Goal: Transaction & Acquisition: Purchase product/service

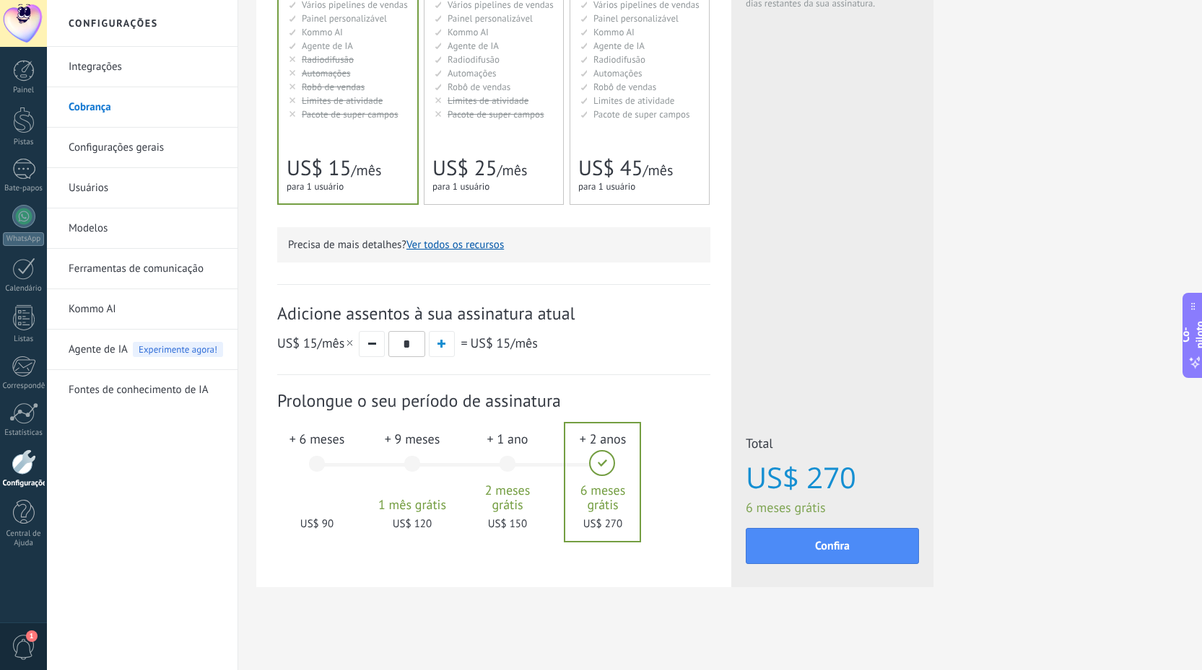
scroll to position [252, 0]
click at [328, 460] on div "+ 6 meses US$ 90" at bounding box center [317, 471] width 78 height 102
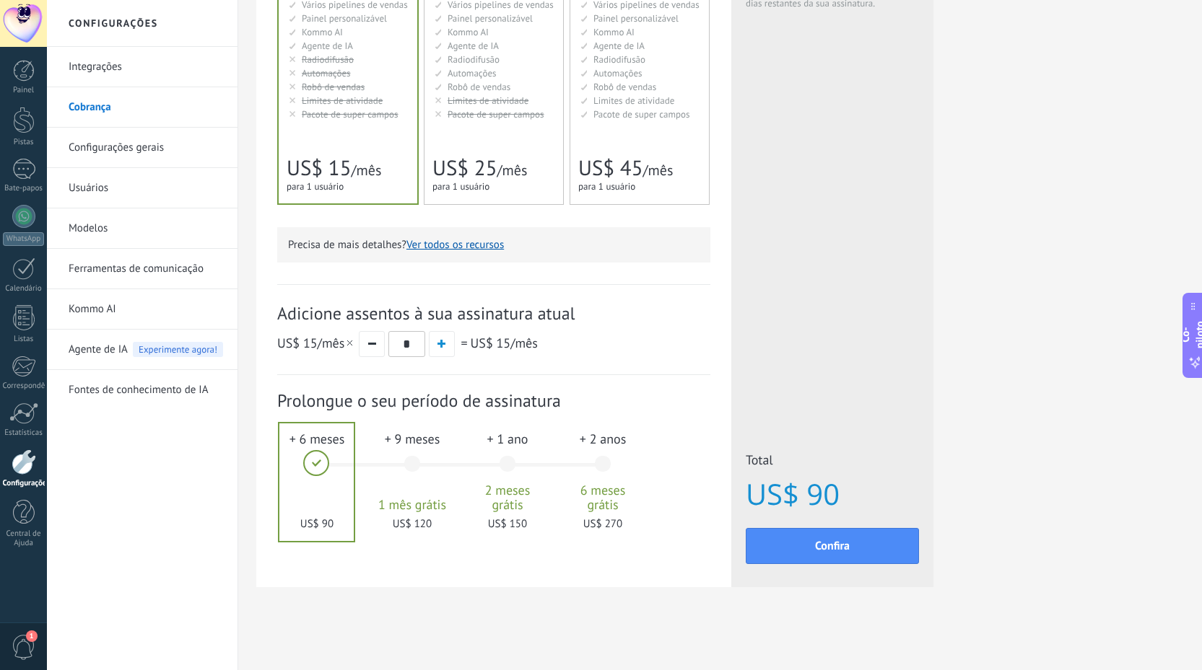
click at [984, 144] on div "Detalhes do plano Seu plano de Parceiro com 1 usuário expira em 13/12/2025. Par…" at bounding box center [719, 209] width 927 height 829
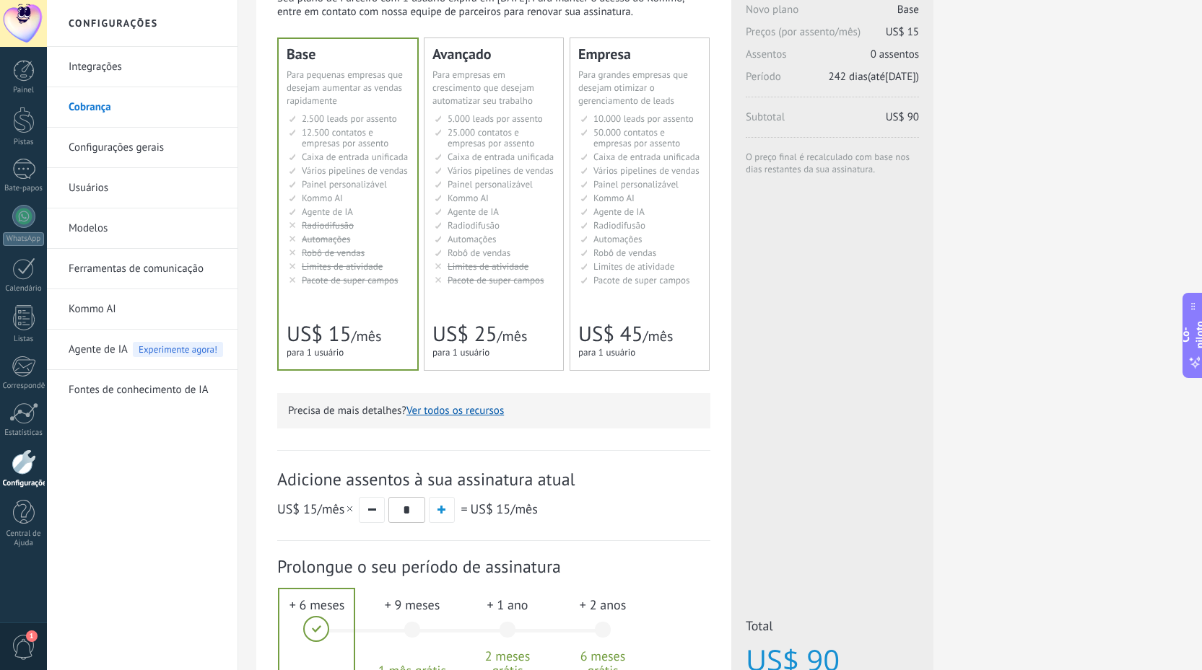
scroll to position [0, 0]
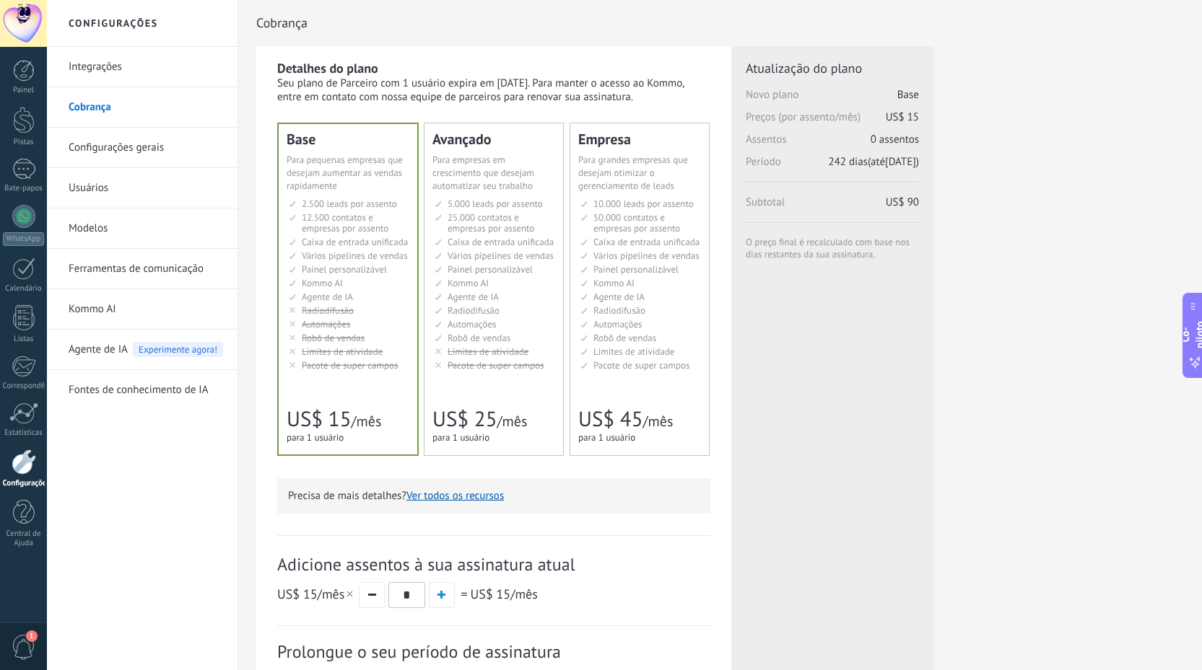
click at [481, 289] on font "Kommo AI" at bounding box center [467, 283] width 41 height 12
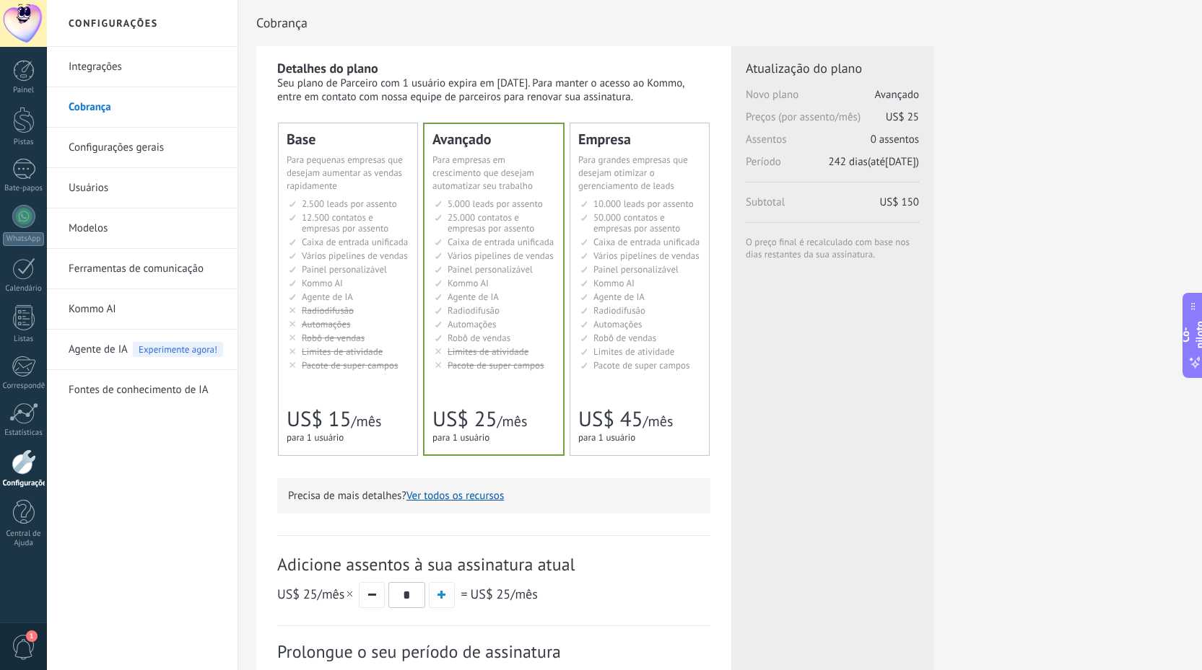
click at [476, 26] on div "Cobrança" at bounding box center [719, 23] width 927 height 46
click at [97, 102] on font "Cobrança" at bounding box center [90, 107] width 43 height 14
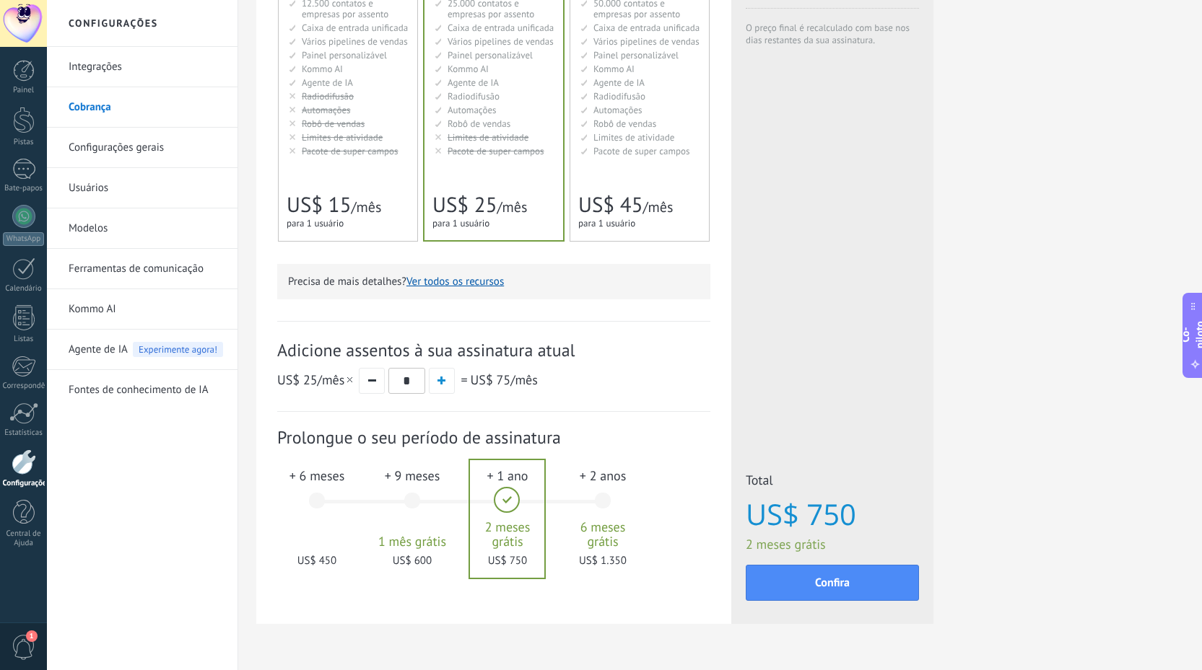
scroll to position [217, 0]
click at [374, 382] on button "button" at bounding box center [372, 379] width 26 height 26
click at [313, 517] on div "+ 6 meses US$ 150" at bounding box center [317, 506] width 78 height 102
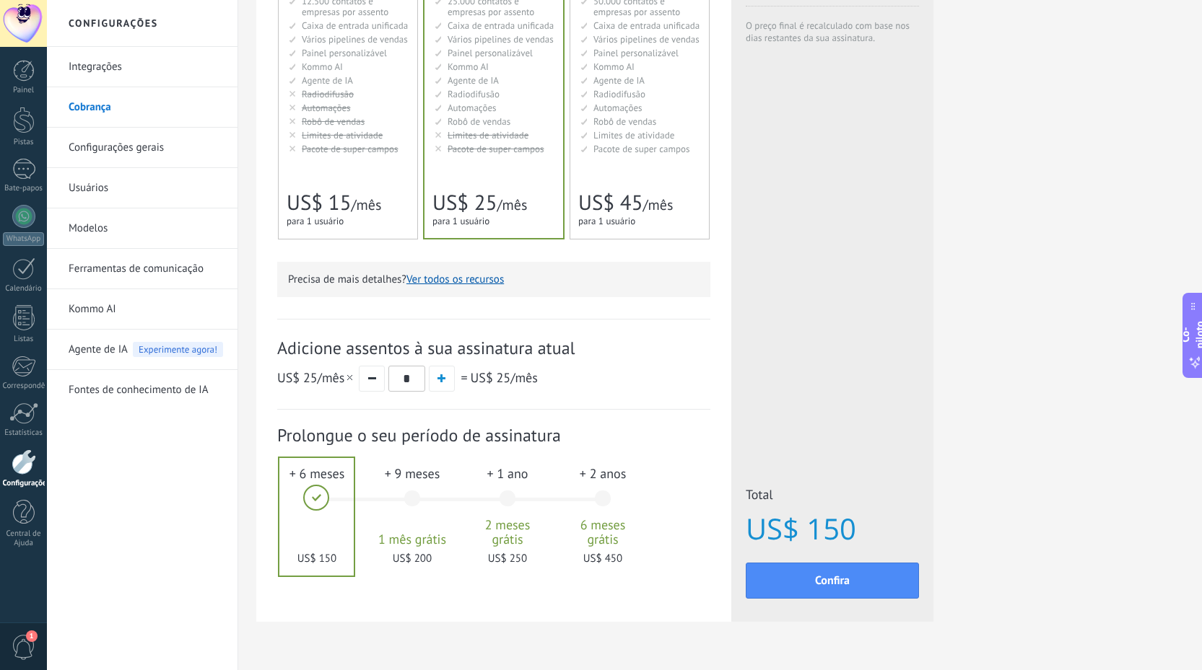
click at [406, 511] on div "+ 9 meses 1 mês grátis US$ 200" at bounding box center [412, 506] width 78 height 102
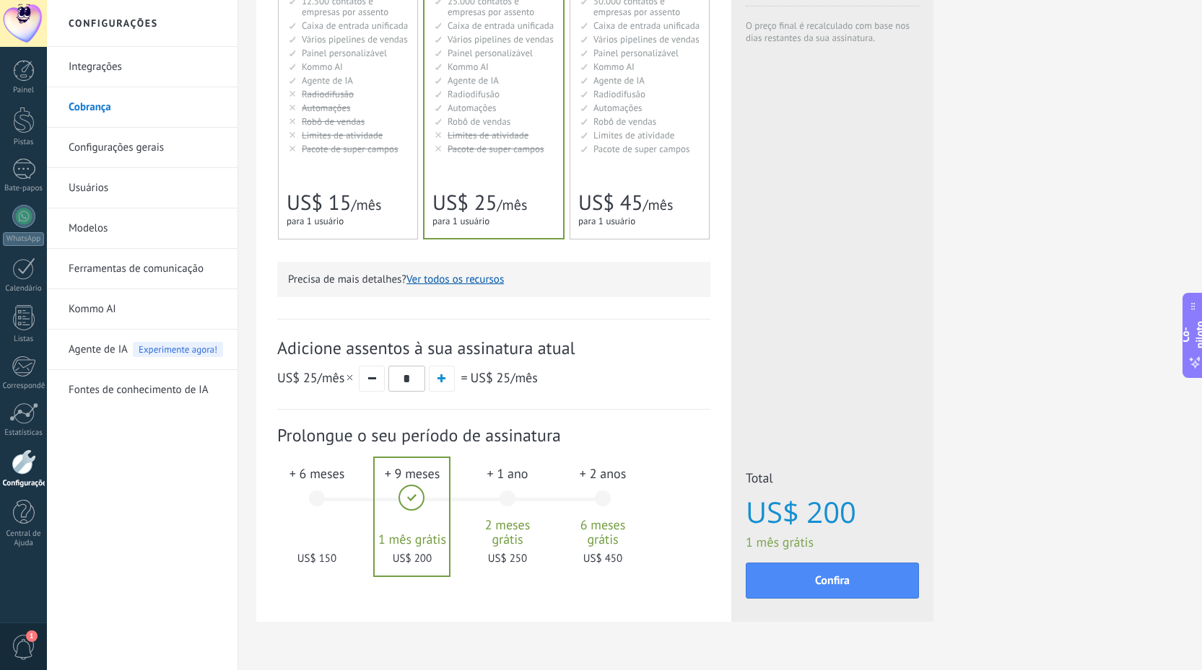
click at [510, 512] on div "+ 1 ano 2 meses grátis US$ 250" at bounding box center [507, 506] width 78 height 102
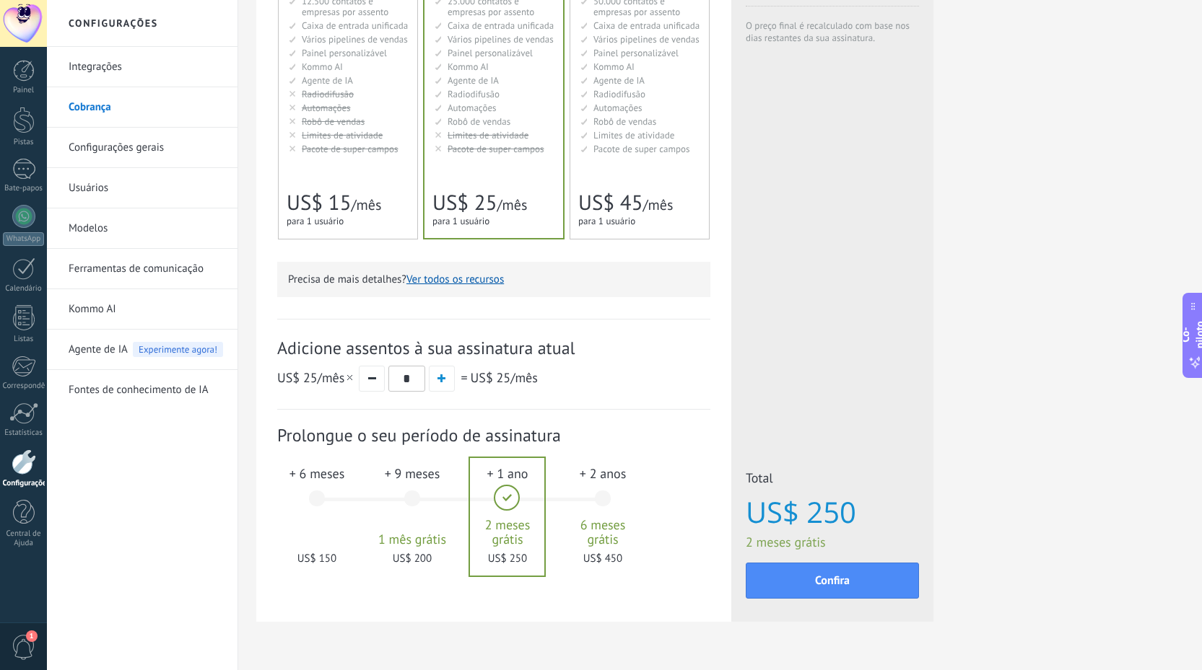
click at [595, 504] on div "+ 2 anos 6 meses grátis US$ 450" at bounding box center [603, 506] width 78 height 102
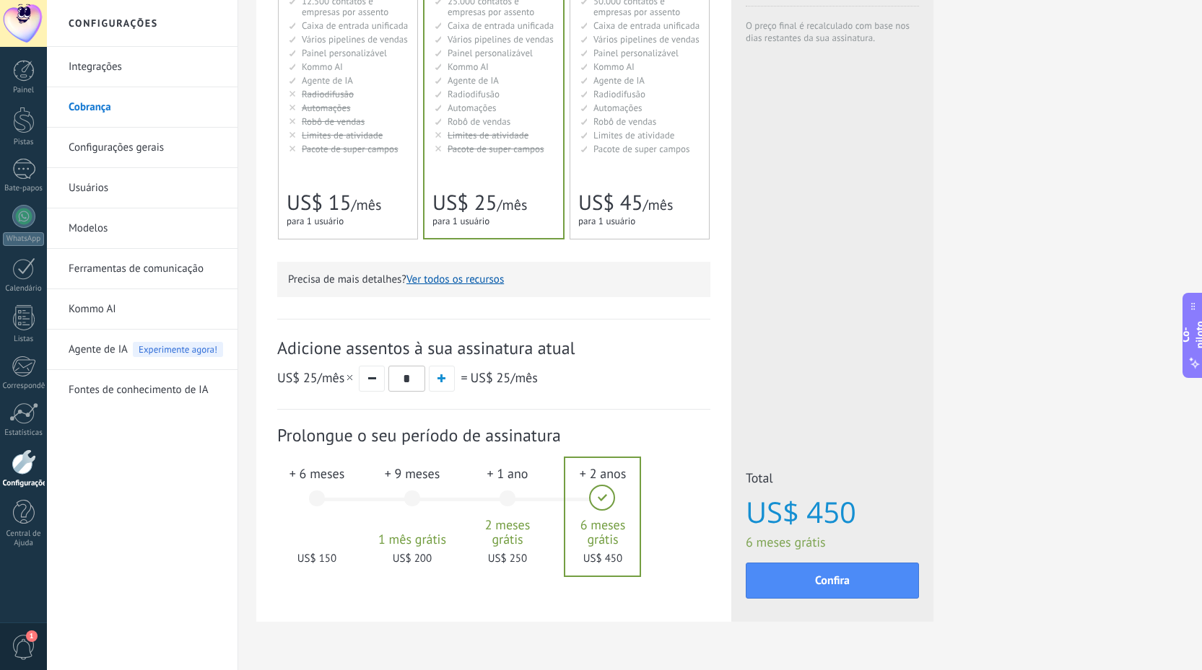
click at [328, 508] on div "+ 6 meses US$ 150" at bounding box center [317, 506] width 78 height 102
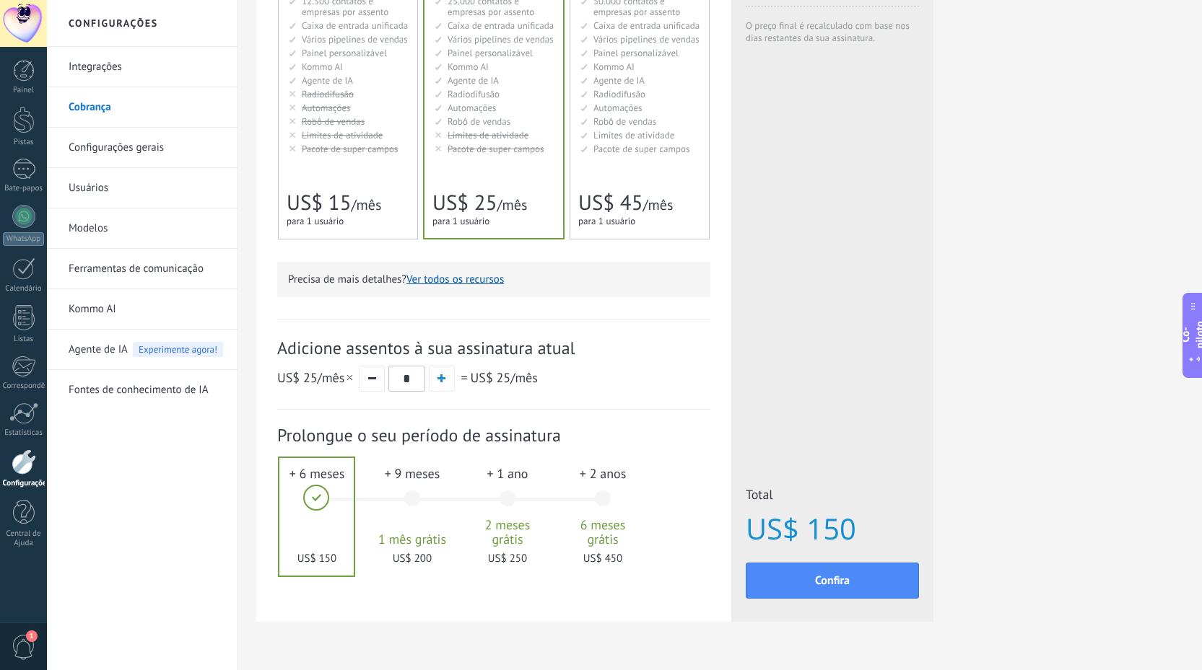
click at [430, 508] on div "+ 9 meses 1 mês grátis US$ 200" at bounding box center [412, 506] width 78 height 102
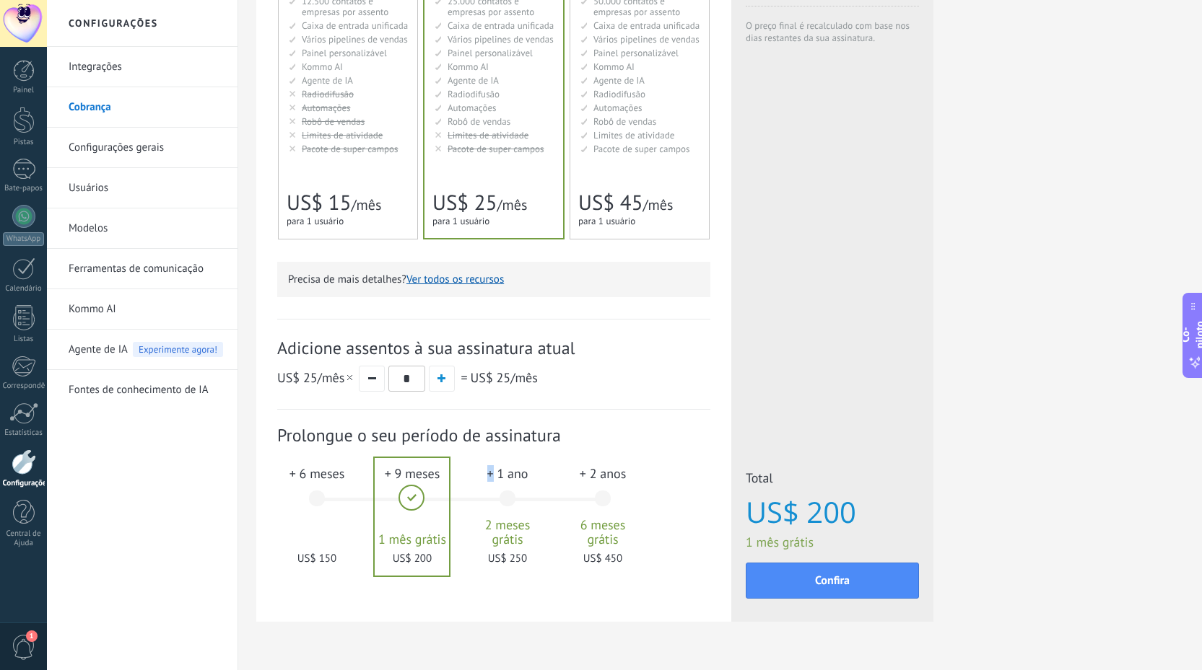
drag, startPoint x: 491, startPoint y: 504, endPoint x: 504, endPoint y: 504, distance: 13.0
click at [492, 504] on div "+ 1 ano 2 meses grátis US$ 250" at bounding box center [507, 506] width 78 height 102
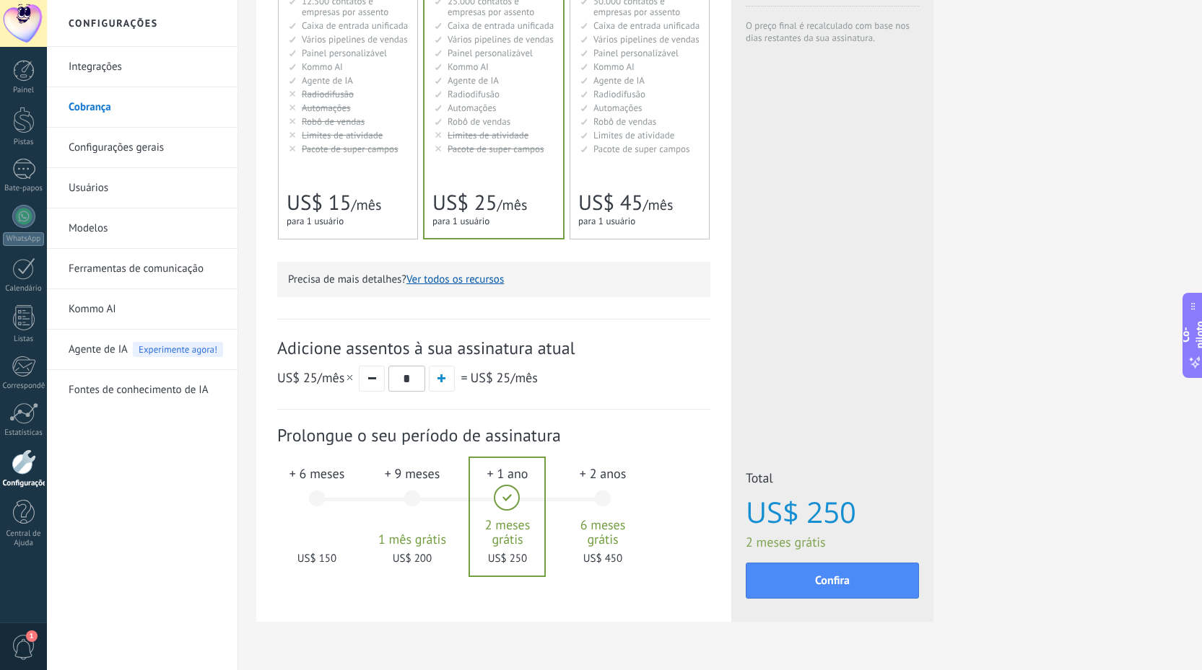
click at [585, 502] on div "+ 2 anos 6 meses grátis US$ 450" at bounding box center [603, 506] width 78 height 102
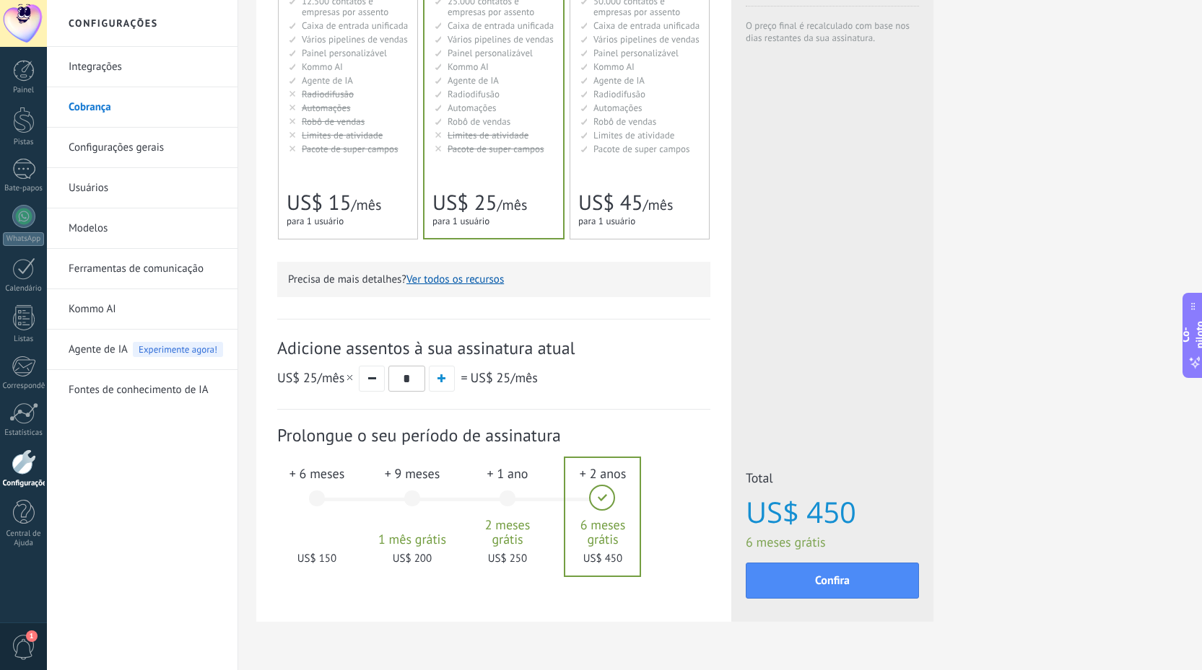
click at [314, 510] on div "+ 6 meses US$ 150" at bounding box center [317, 506] width 78 height 102
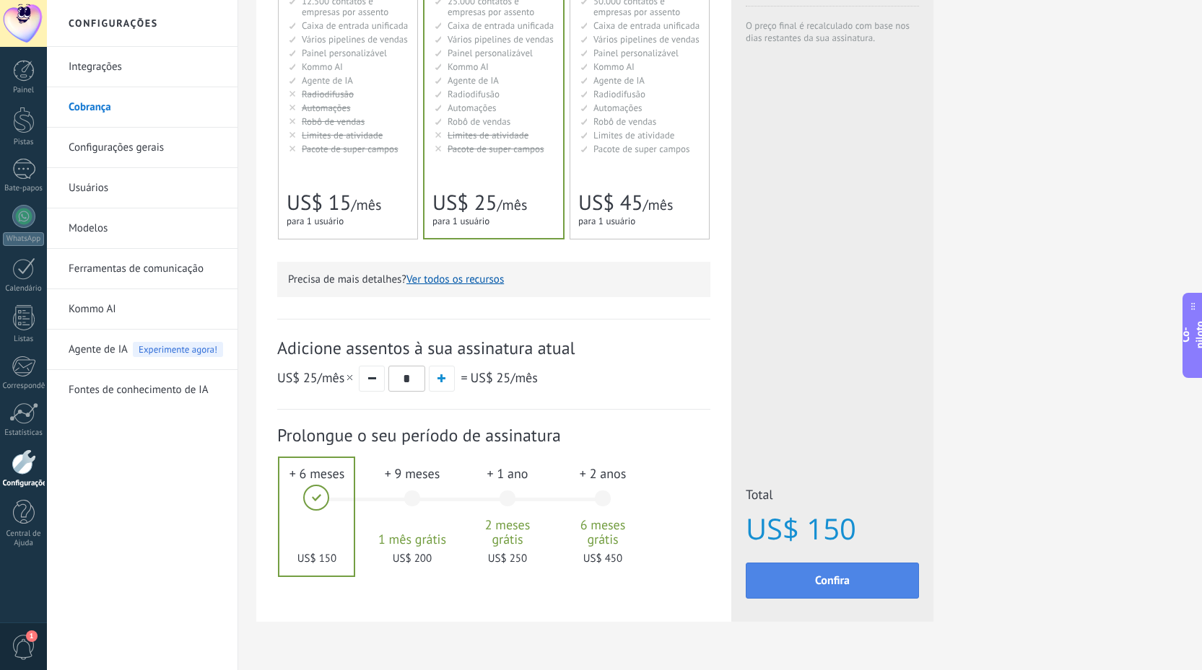
click at [827, 586] on font "Confira" at bounding box center [832, 581] width 35 height 14
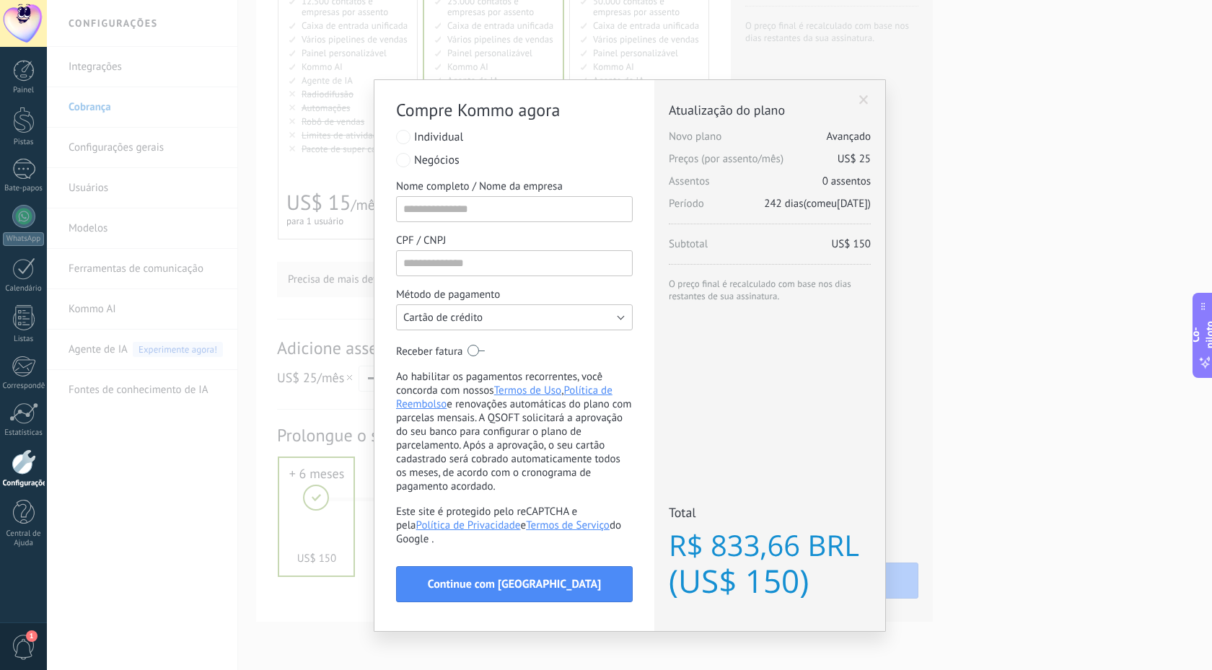
click at [528, 313] on button "Cartão de crédito" at bounding box center [514, 318] width 237 height 26
click at [987, 226] on div "Compre Kommo agora listra PayPal Individual Pagamento via Payze PaySystem Pagam…" at bounding box center [630, 335] width 1166 height 670
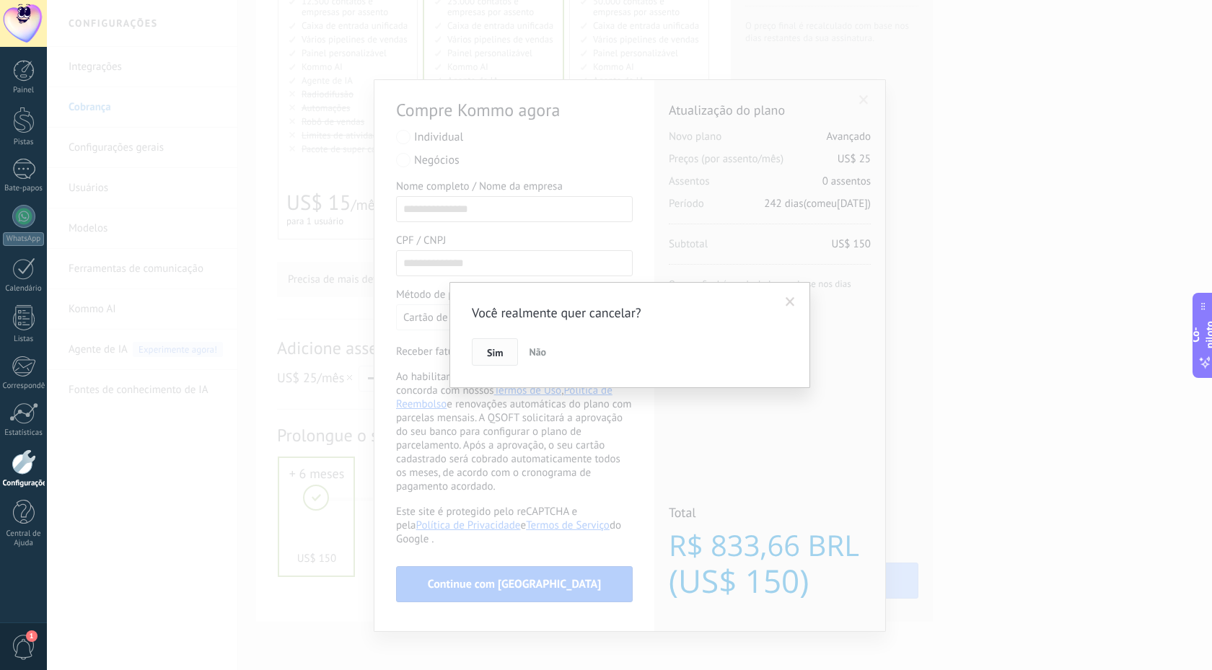
click at [496, 359] on font "Sim" at bounding box center [495, 352] width 16 height 13
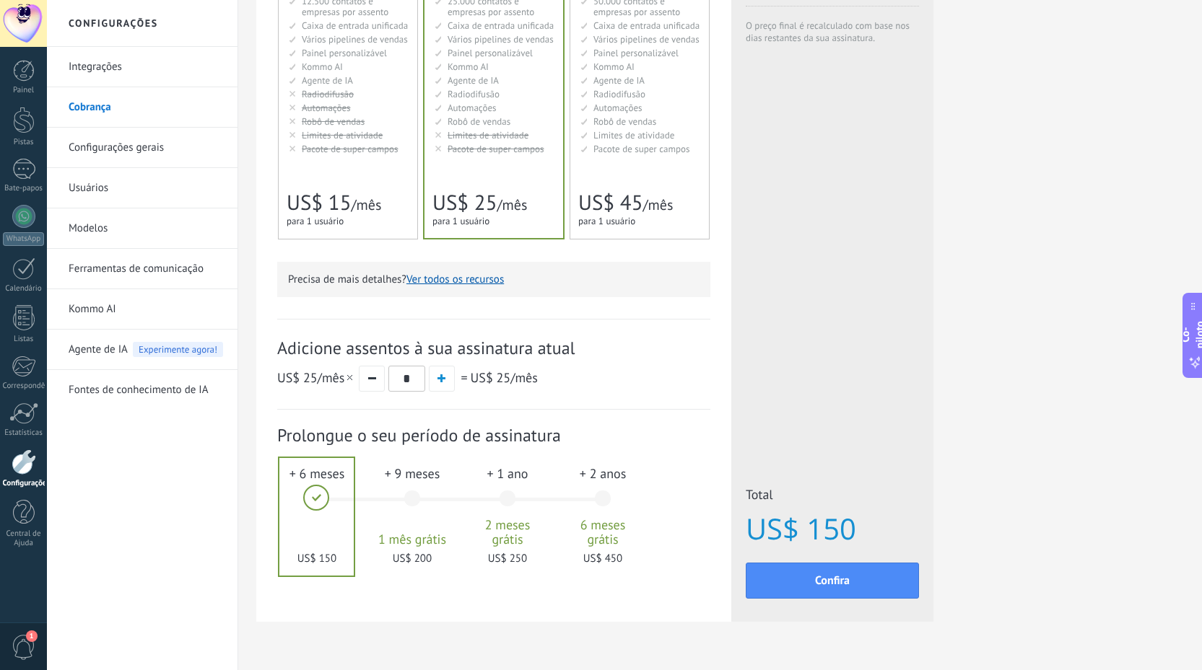
drag, startPoint x: 302, startPoint y: 562, endPoint x: 343, endPoint y: 561, distance: 41.1
click at [343, 561] on div at bounding box center [316, 517] width 74 height 118
drag, startPoint x: 202, startPoint y: 485, endPoint x: 229, endPoint y: 498, distance: 29.7
click at [204, 487] on div "Integrações [GEOGRAPHIC_DATA] Configurações gerais Usuários Modelos Ferramentas…" at bounding box center [142, 359] width 191 height 624
click at [253, 504] on div "Cobrança Detalhes do plano Seu plano de Parceiro com 1 usuário expira em [DATE]…" at bounding box center [719, 244] width 963 height 922
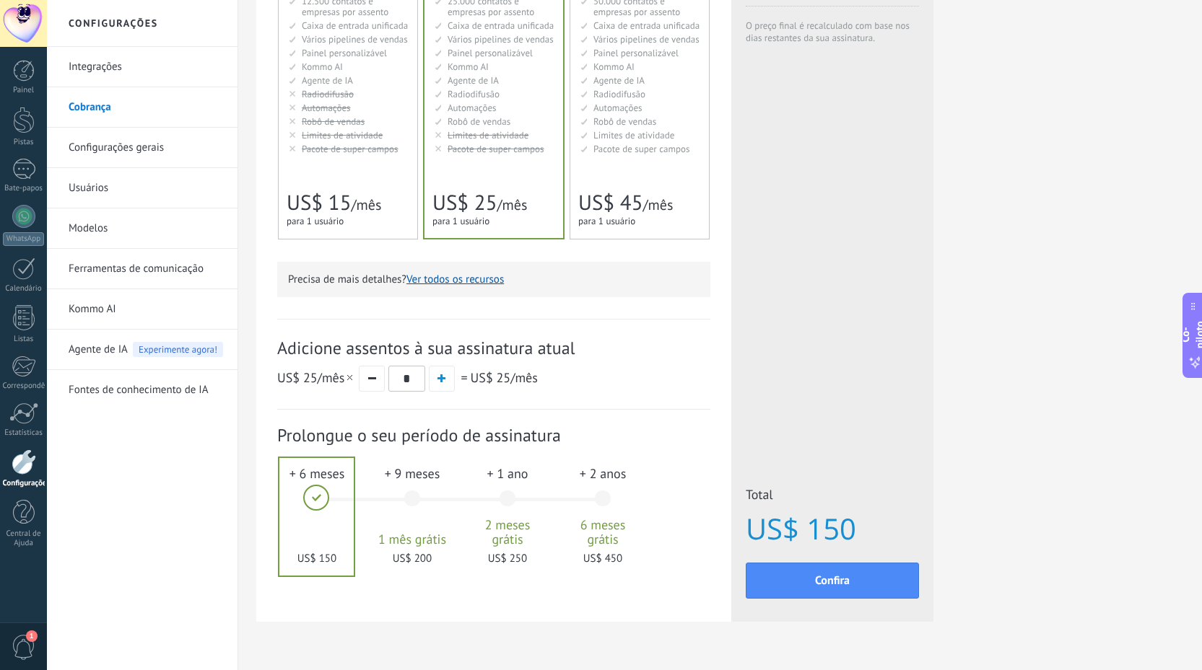
click at [253, 504] on div "Cobrança Detalhes do plano Seu plano de Parceiro com 1 usuário expira em [DATE]…" at bounding box center [719, 244] width 963 height 922
click at [255, 504] on div "Cobrança Detalhes do plano Seu plano de Parceiro com 1 usuário expira em [DATE]…" at bounding box center [719, 244] width 963 height 922
click at [307, 495] on div at bounding box center [316, 517] width 74 height 118
drag, startPoint x: 756, startPoint y: 526, endPoint x: 871, endPoint y: 530, distance: 115.5
click at [871, 530] on span "US$ 150" at bounding box center [832, 529] width 173 height 32
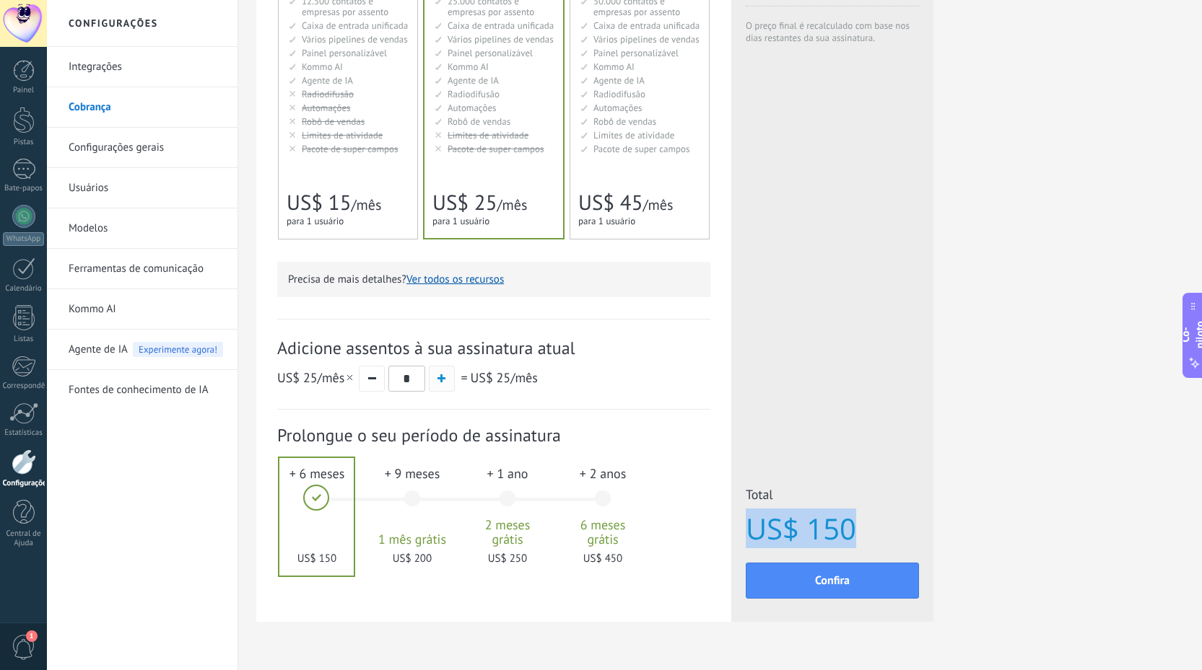
click at [450, 388] on button "button" at bounding box center [442, 379] width 26 height 26
click at [450, 388] on button "button" at bounding box center [450, 379] width 26 height 26
click at [696, 408] on div "Adicione assentos à sua assinatura atual US$ 25 /mês * = US$ 100 /mês" at bounding box center [493, 364] width 433 height 91
drag, startPoint x: 813, startPoint y: 538, endPoint x: 875, endPoint y: 537, distance: 62.8
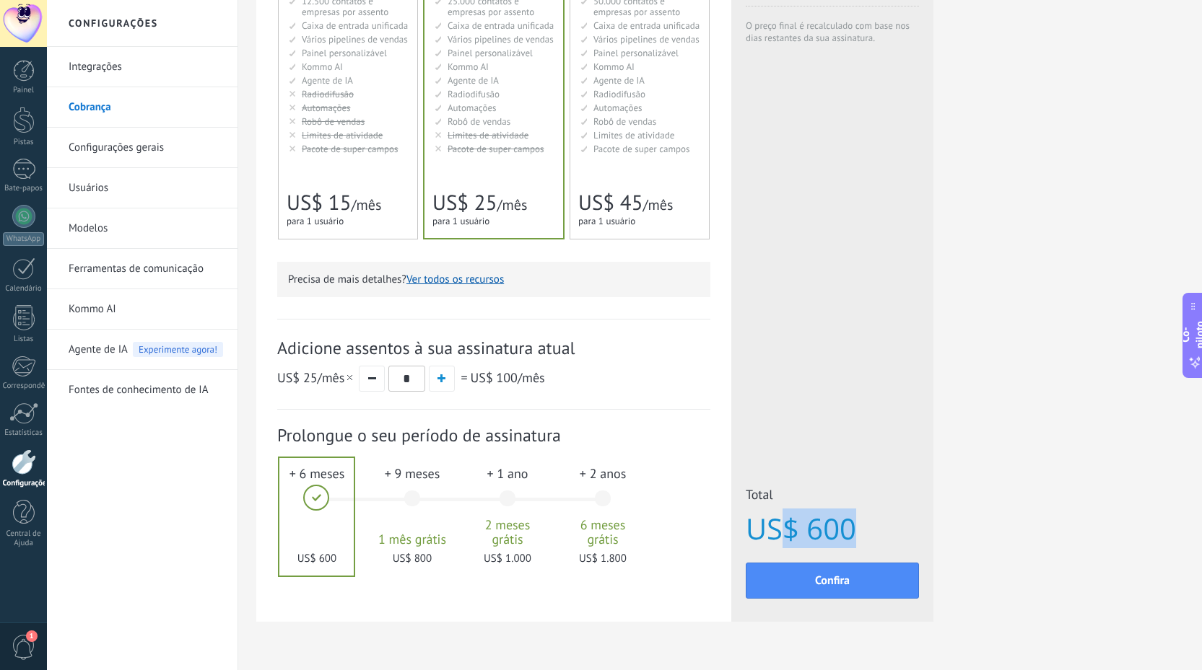
click at [875, 537] on span "US$ 600" at bounding box center [832, 529] width 173 height 32
click at [372, 385] on button "button" at bounding box center [372, 379] width 26 height 26
click at [372, 385] on button "button" at bounding box center [380, 379] width 26 height 26
click at [440, 381] on span "button" at bounding box center [441, 379] width 8 height 8
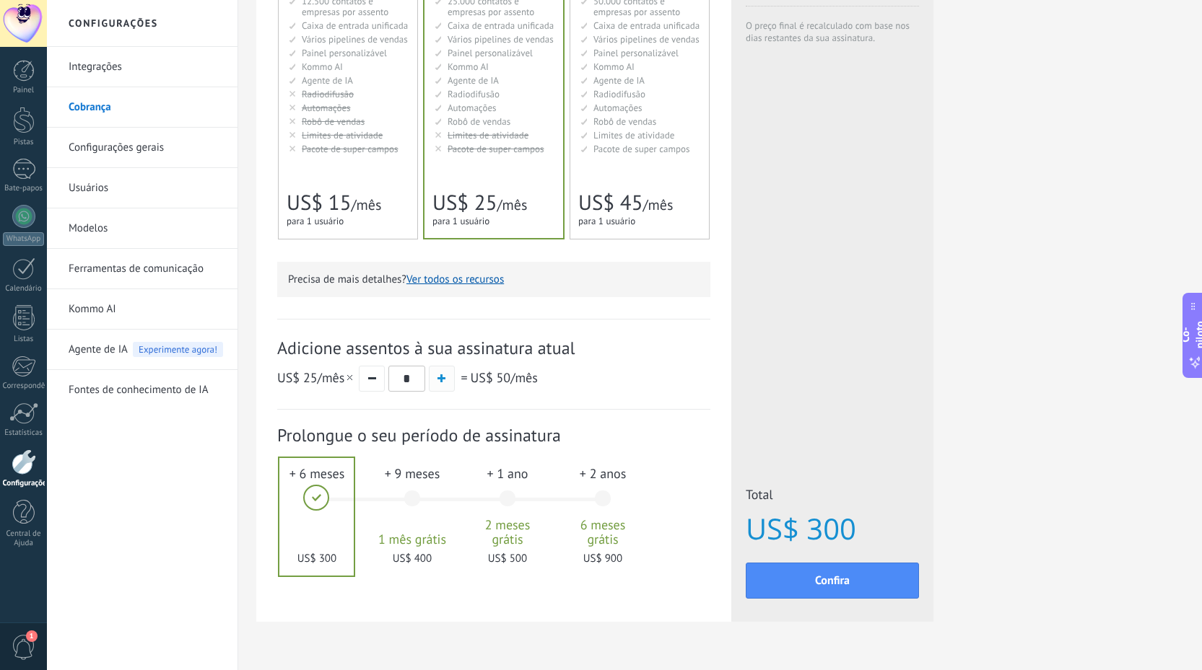
click at [440, 381] on button "button" at bounding box center [442, 379] width 26 height 26
click at [853, 534] on font "US$ 600" at bounding box center [801, 529] width 110 height 40
click at [380, 375] on button "button" at bounding box center [372, 379] width 26 height 26
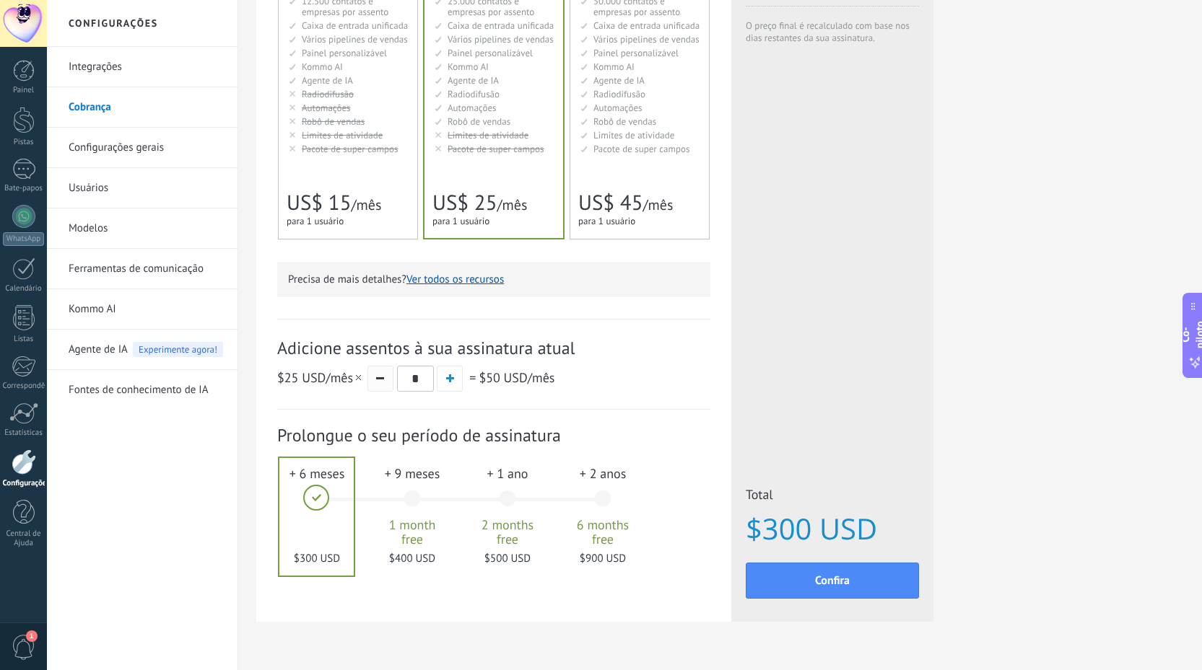
click at [380, 375] on button "button" at bounding box center [380, 379] width 26 height 26
click at [448, 373] on button "button" at bounding box center [442, 379] width 26 height 26
click at [448, 373] on button "button" at bounding box center [450, 379] width 26 height 26
click at [371, 382] on button "button" at bounding box center [372, 379] width 26 height 26
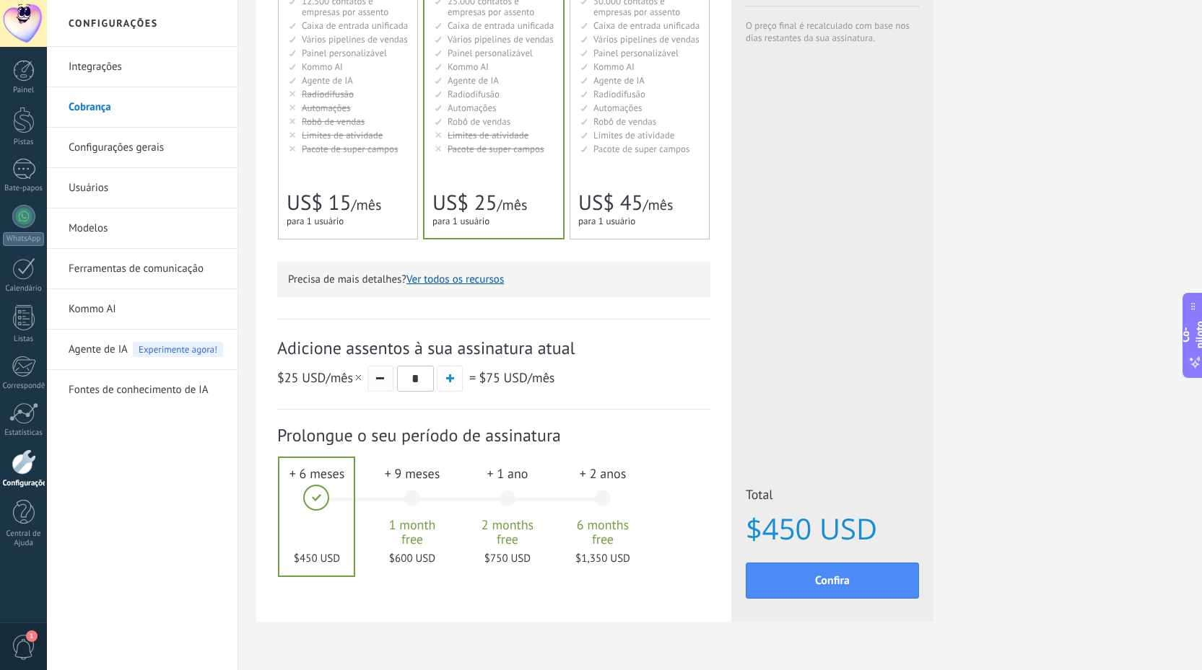
click at [371, 382] on button "button" at bounding box center [380, 379] width 26 height 26
click at [447, 380] on button "button" at bounding box center [442, 379] width 26 height 26
click at [447, 380] on button "button" at bounding box center [450, 379] width 26 height 26
click at [447, 380] on button "button" at bounding box center [442, 379] width 26 height 26
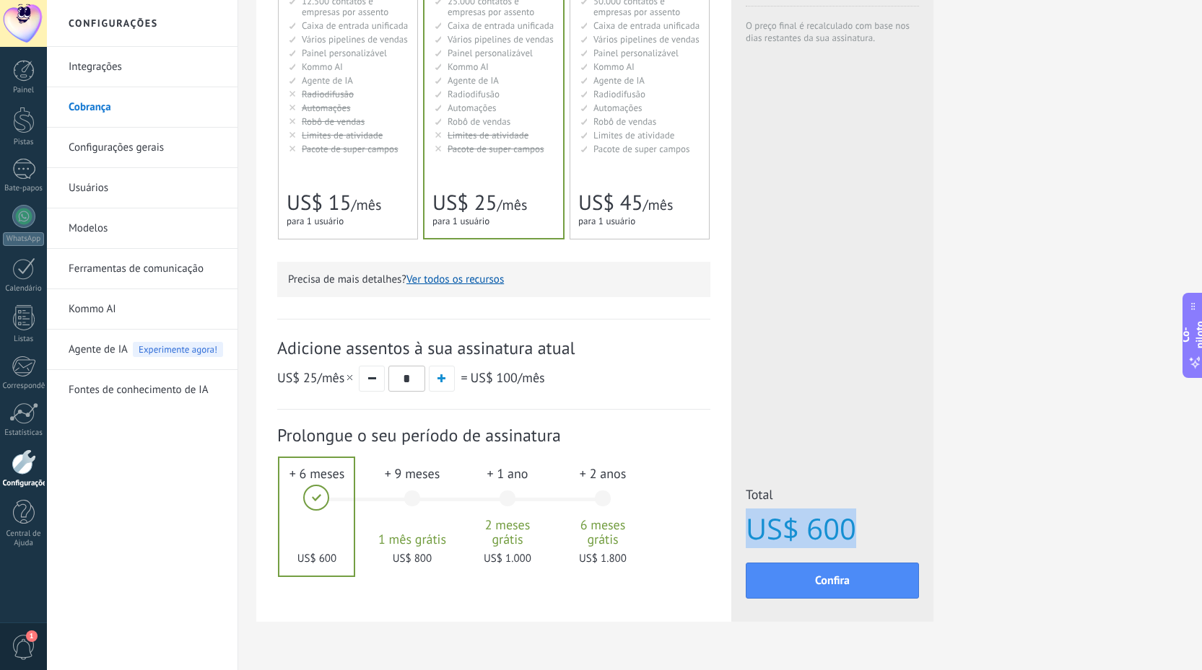
drag, startPoint x: 753, startPoint y: 526, endPoint x: 857, endPoint y: 525, distance: 104.7
click at [886, 533] on span "US$ 600" at bounding box center [832, 529] width 173 height 32
click at [370, 377] on button "button" at bounding box center [372, 379] width 26 height 26
click at [370, 377] on button "button" at bounding box center [380, 379] width 26 height 26
click at [370, 377] on button "button" at bounding box center [372, 379] width 26 height 26
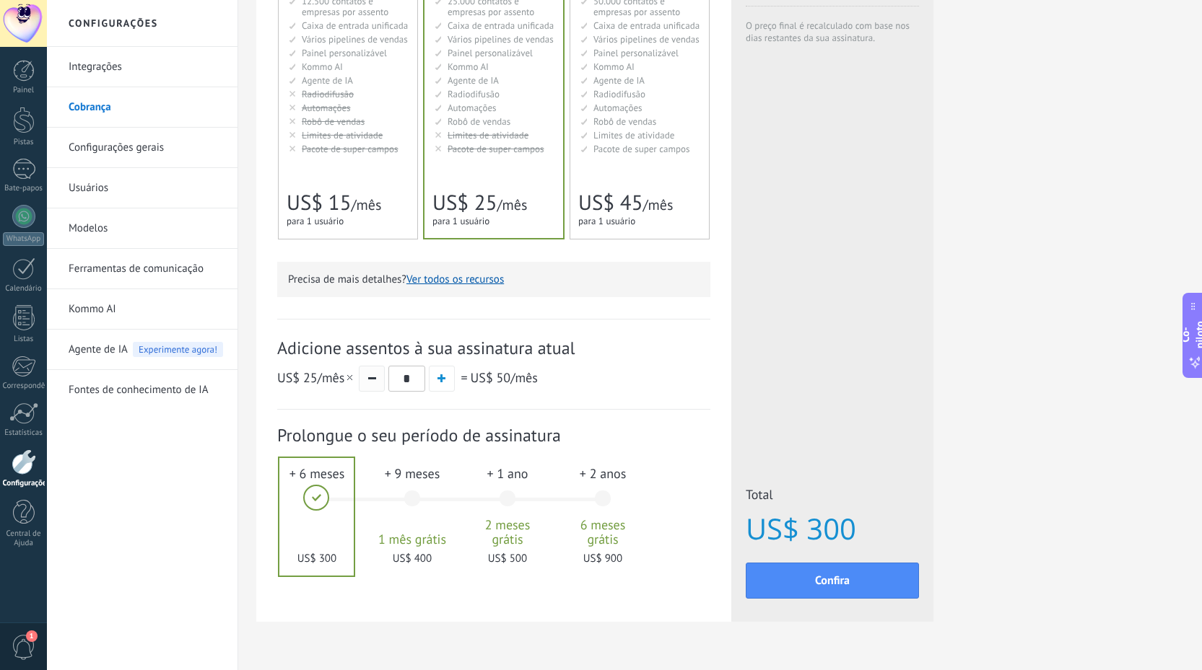
type input "*"
click at [686, 342] on span "Adicione assentos à sua assinatura atual" at bounding box center [493, 348] width 433 height 22
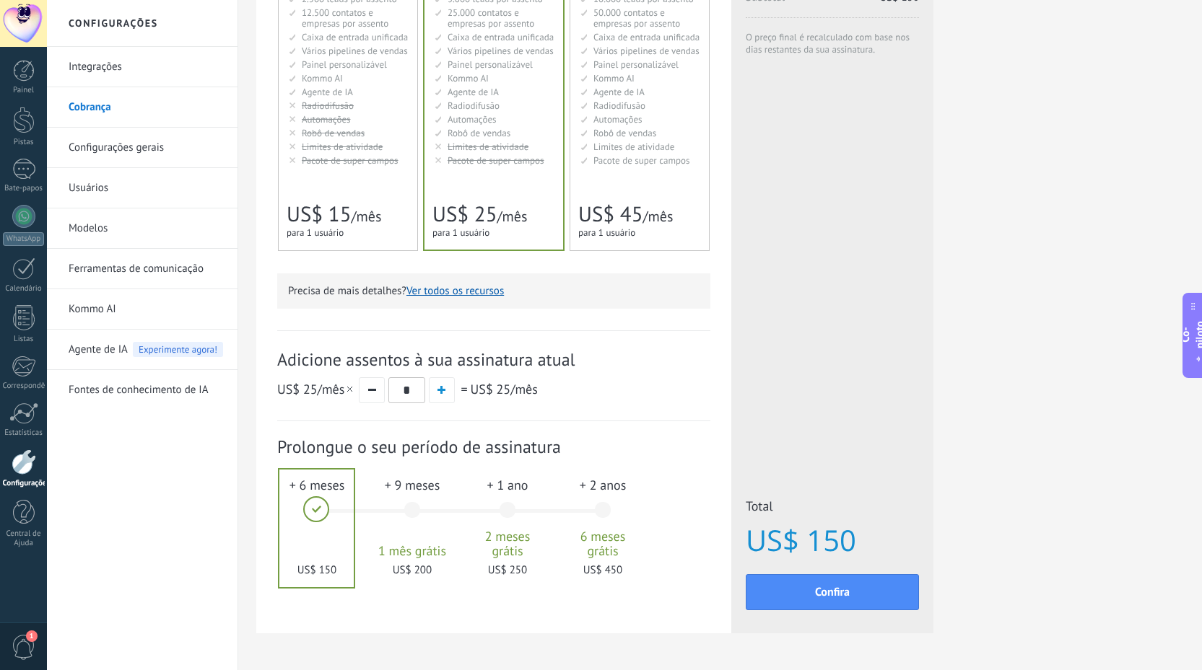
scroll to position [180, 0]
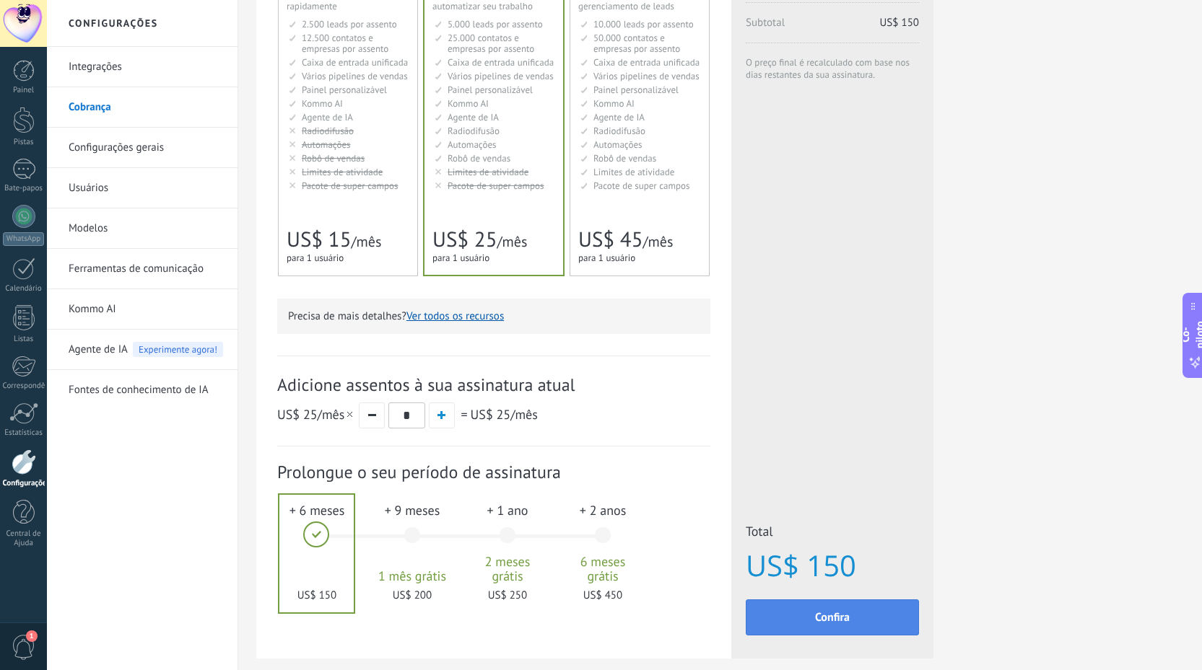
click at [825, 611] on button "Confira" at bounding box center [832, 618] width 173 height 36
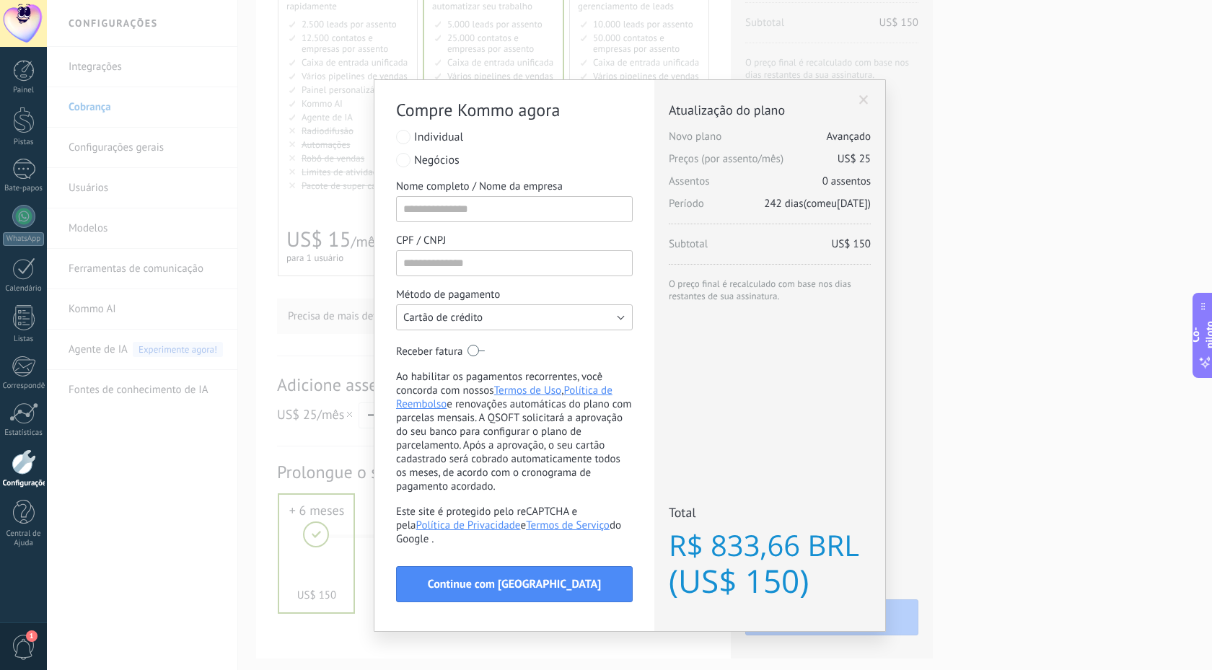
click at [478, 323] on font "Cartão de crédito" at bounding box center [442, 318] width 79 height 14
click at [543, 321] on span "Cartão de crédito" at bounding box center [508, 318] width 240 height 14
click at [514, 319] on button "Cartão de crédito" at bounding box center [514, 318] width 237 height 26
click at [514, 318] on span "Cartão de crédito" at bounding box center [508, 318] width 240 height 14
click at [440, 155] on font "Negócios" at bounding box center [436, 160] width 45 height 14
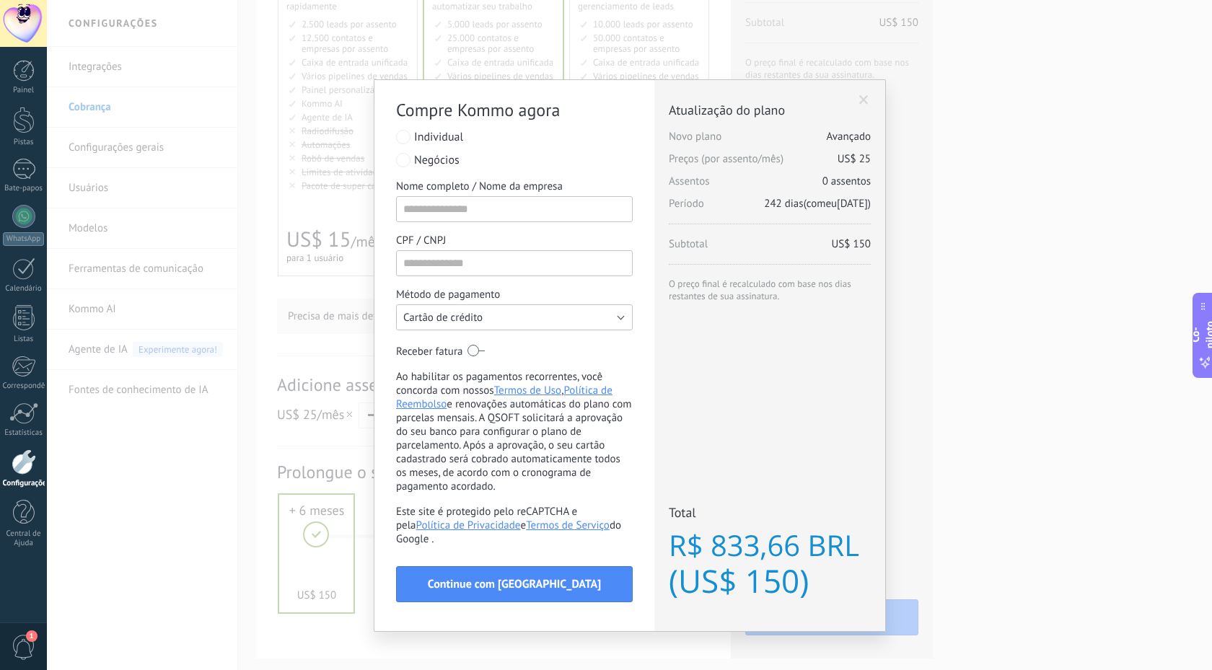
click at [484, 321] on button "Cartão de crédito" at bounding box center [514, 318] width 237 height 26
click at [484, 321] on span "Cartão de crédito" at bounding box center [508, 318] width 240 height 14
click at [486, 321] on button "Cartão de crédito" at bounding box center [514, 318] width 237 height 26
click at [486, 321] on span "Cartão de crédito" at bounding box center [508, 318] width 240 height 14
drag, startPoint x: 674, startPoint y: 548, endPoint x: 808, endPoint y: 547, distance: 134.2
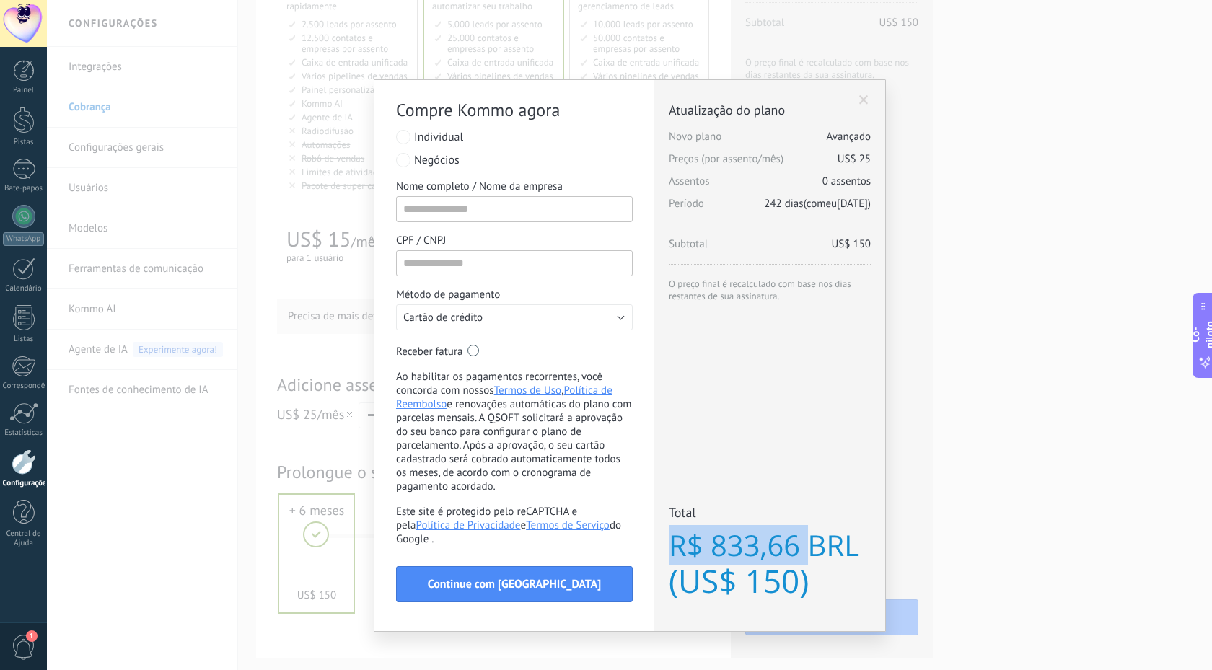
click at [808, 547] on font "R$ 833,66 BRL" at bounding box center [764, 545] width 191 height 40
copy font "R$ 833,66"
click at [1044, 146] on div "Compre Kommo agora listra PayPal Individual Pagamento via Payze PaySystem Pagam…" at bounding box center [630, 335] width 1166 height 670
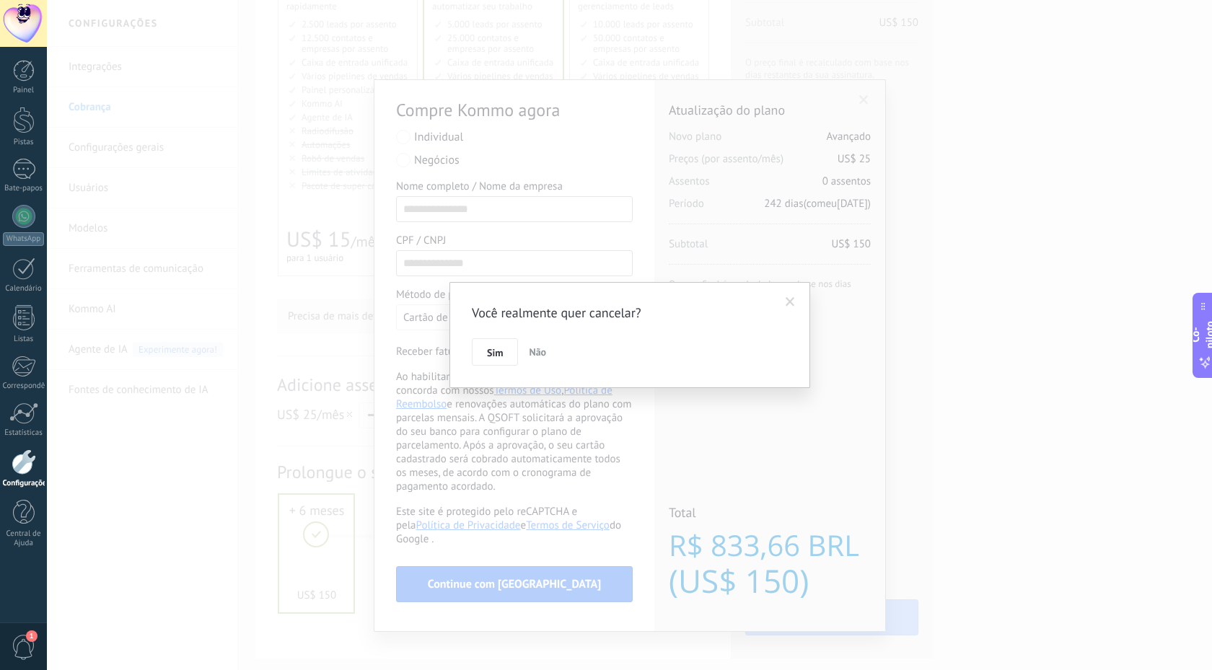
click at [496, 351] on font "Sim" at bounding box center [495, 352] width 16 height 13
